Goal: Information Seeking & Learning: Learn about a topic

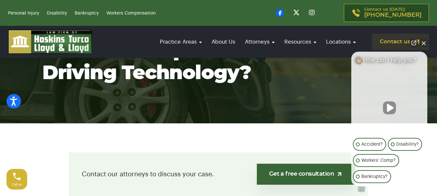
scroll to position [81, 0]
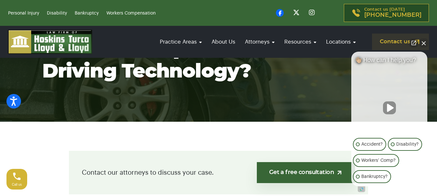
click at [424, 43] on button "Close Intaker Chat Widget" at bounding box center [423, 42] width 9 height 9
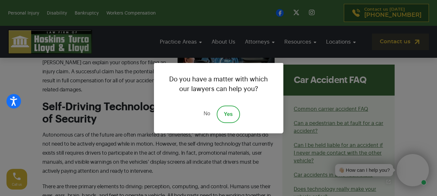
scroll to position [343, 0]
click at [208, 115] on link "No" at bounding box center [206, 114] width 19 height 17
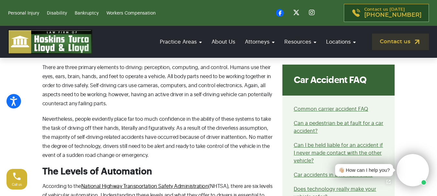
scroll to position [462, 0]
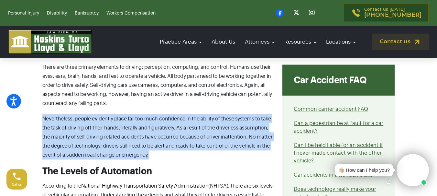
drag, startPoint x: 41, startPoint y: 98, endPoint x: 237, endPoint y: 138, distance: 199.4
copy p "Nevertheless, people evidently place far too much confidence in the ability of …"
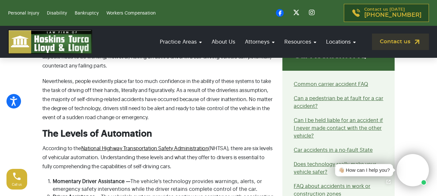
click at [200, 129] on h3 "The Levels of Automation" at bounding box center [158, 134] width 232 height 11
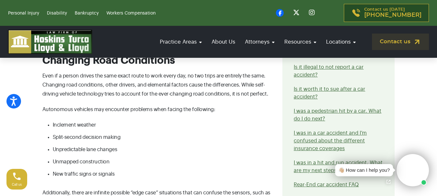
scroll to position [755, 0]
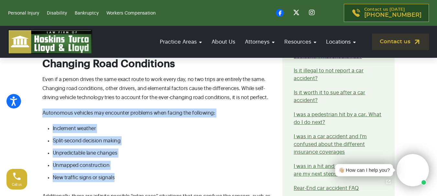
drag, startPoint x: 42, startPoint y: 93, endPoint x: 128, endPoint y: 156, distance: 105.9
click at [128, 156] on div "What are the risks of the increased dependence on self-driving technology? As v…" at bounding box center [158, 105] width 240 height 1137
copy div "Autonomous vehicles may encounter problems when facing the following: Inclement…"
